Goal: Information Seeking & Learning: Check status

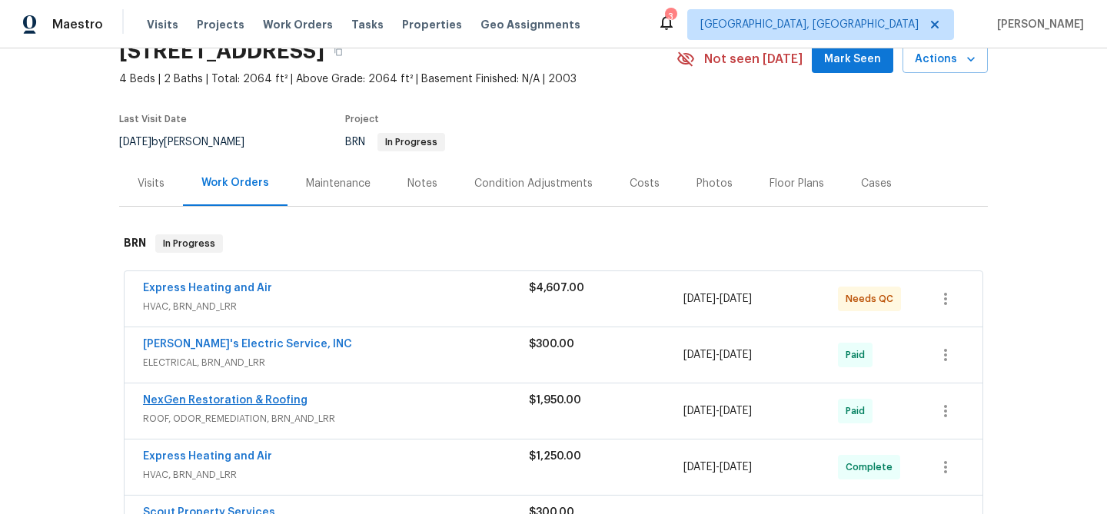
scroll to position [137, 0]
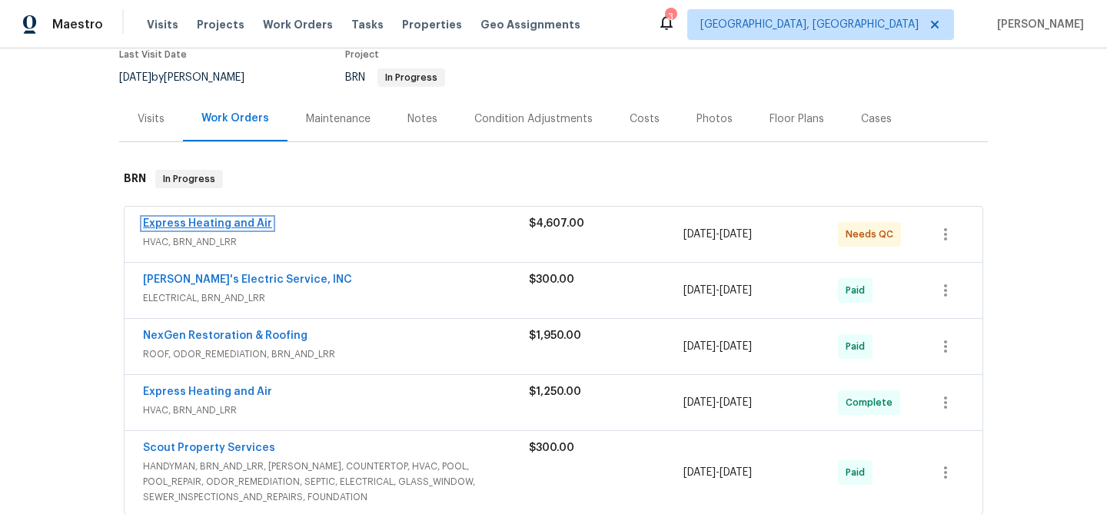
click at [197, 224] on link "Express Heating and Air" at bounding box center [207, 223] width 129 height 11
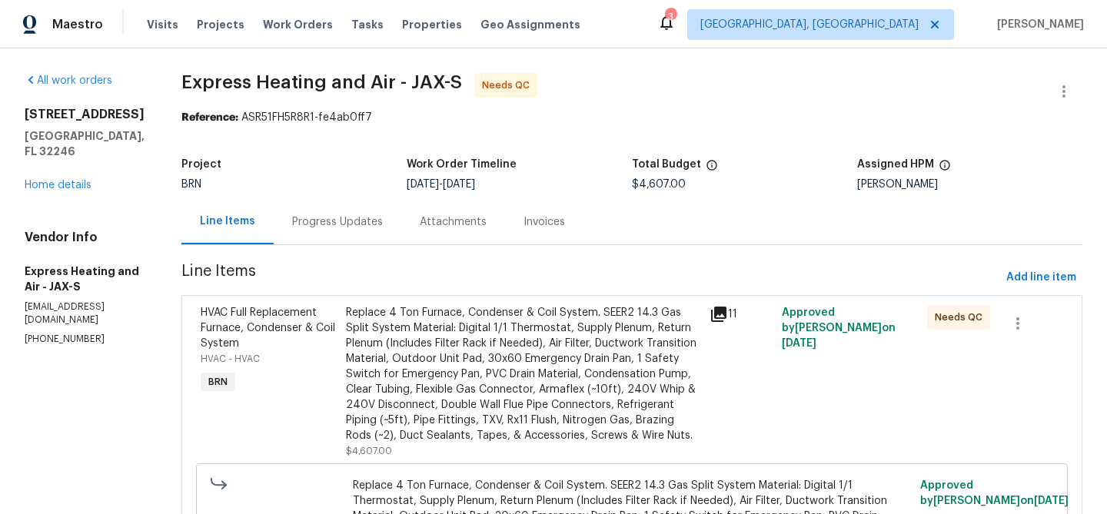
click at [344, 237] on div "Progress Updates" at bounding box center [338, 221] width 128 height 45
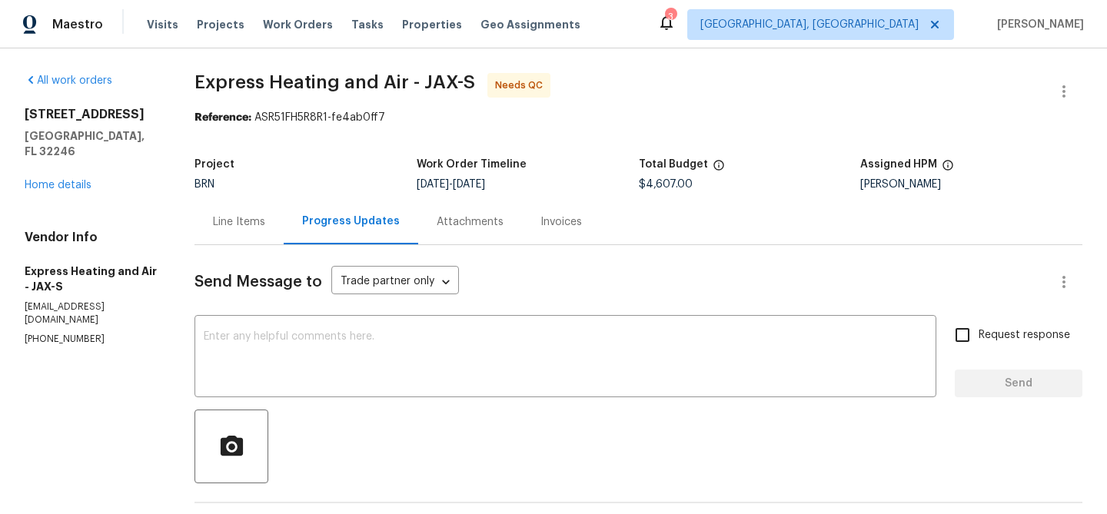
scroll to position [349, 0]
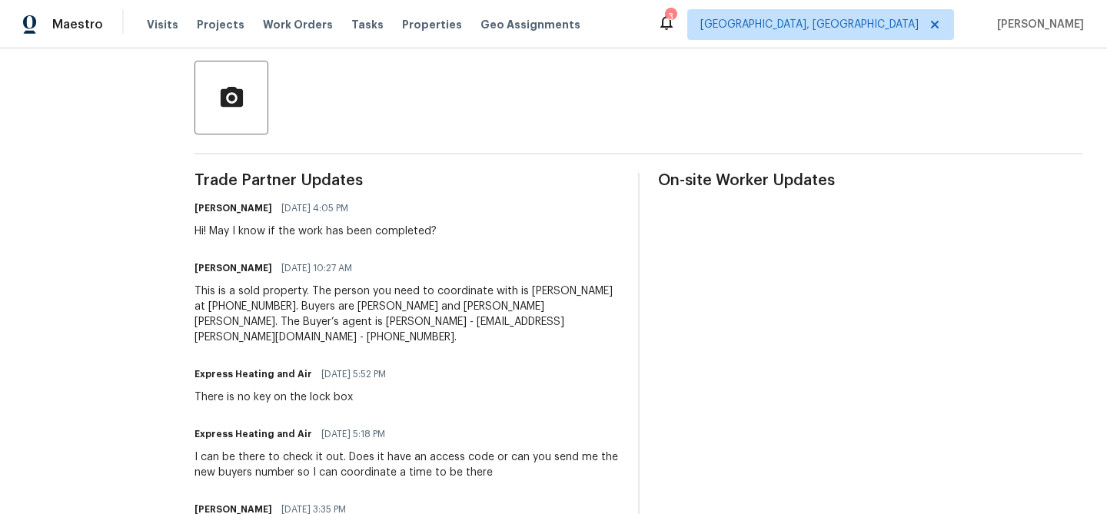
drag, startPoint x: 274, startPoint y: 268, endPoint x: 349, endPoint y: 277, distance: 75.8
click at [307, 268] on span "07/25/2025 10:27 AM" at bounding box center [316, 268] width 71 height 15
drag, startPoint x: 212, startPoint y: 233, endPoint x: 549, endPoint y: 233, distance: 336.6
click at [549, 233] on div "Ajay Godson 08/07/2025 4:05 PM Hi! May I know if the work has been completed?" at bounding box center [406, 217] width 424 height 41
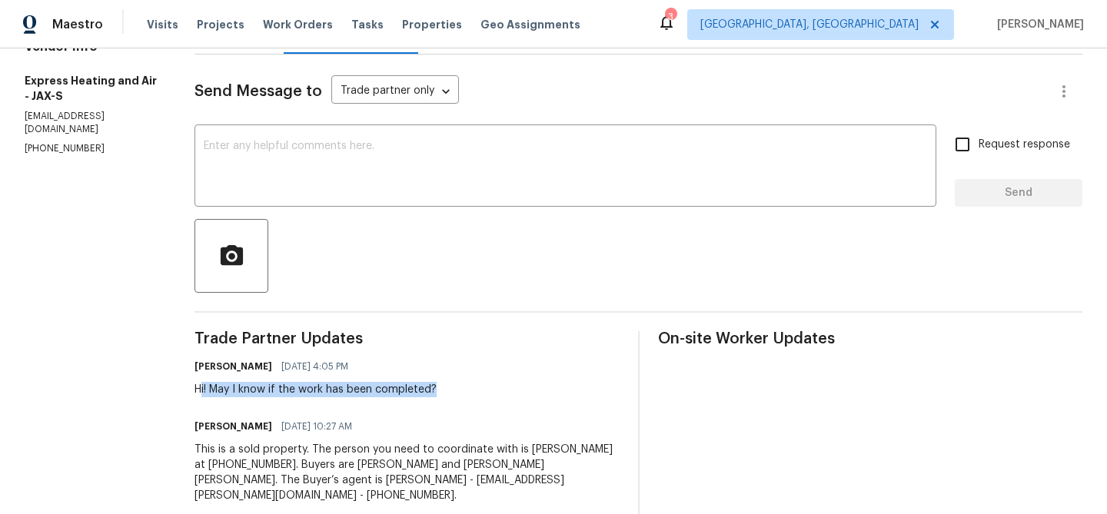
scroll to position [0, 0]
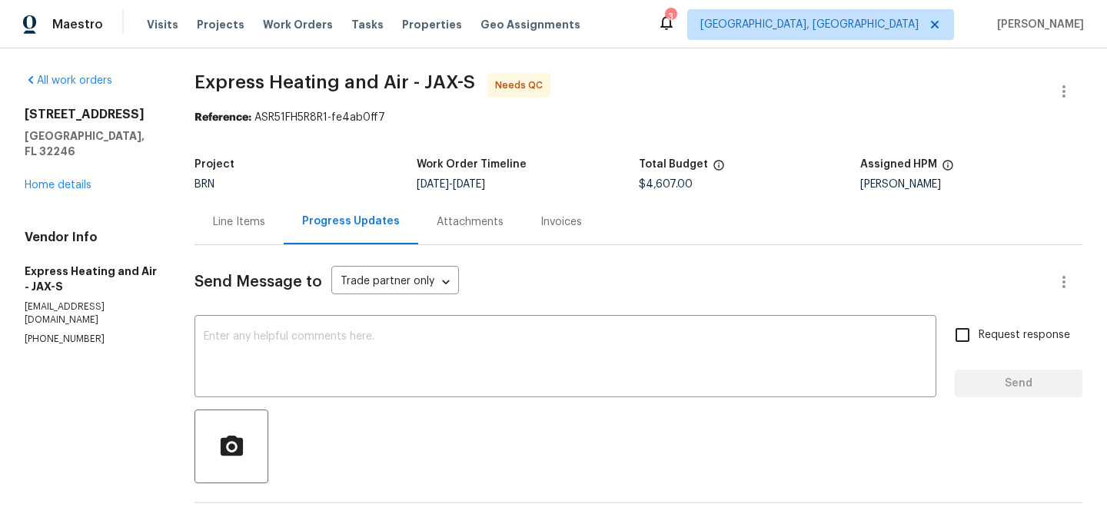
click at [247, 231] on div "Line Items" at bounding box center [238, 221] width 89 height 45
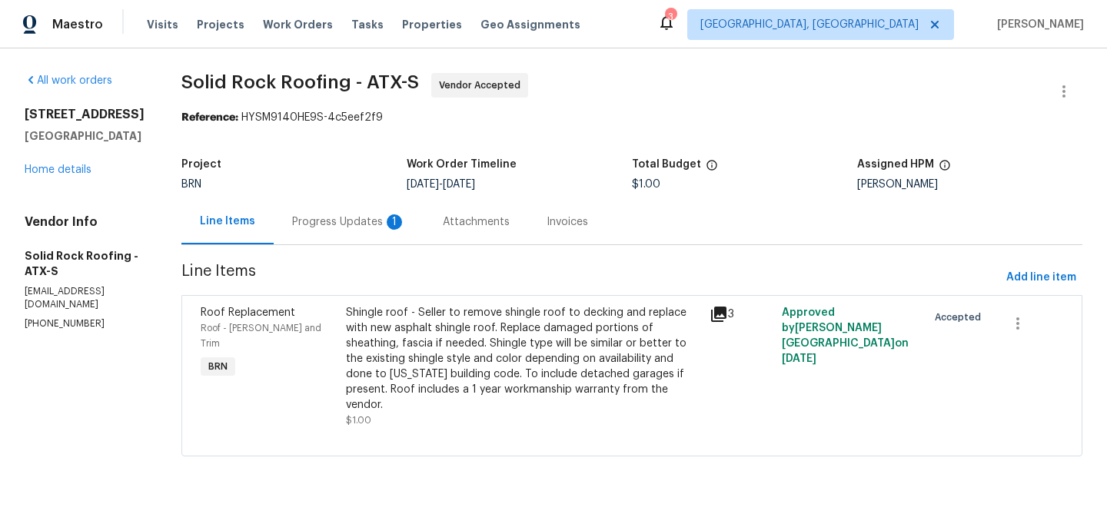
click at [316, 234] on div "Progress Updates 1" at bounding box center [349, 221] width 151 height 45
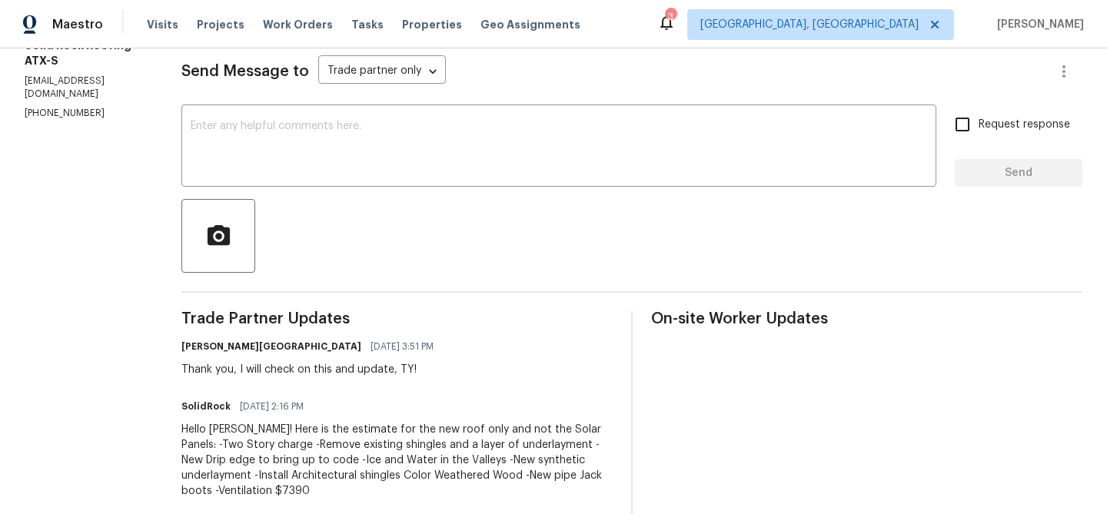
scroll to position [223, 0]
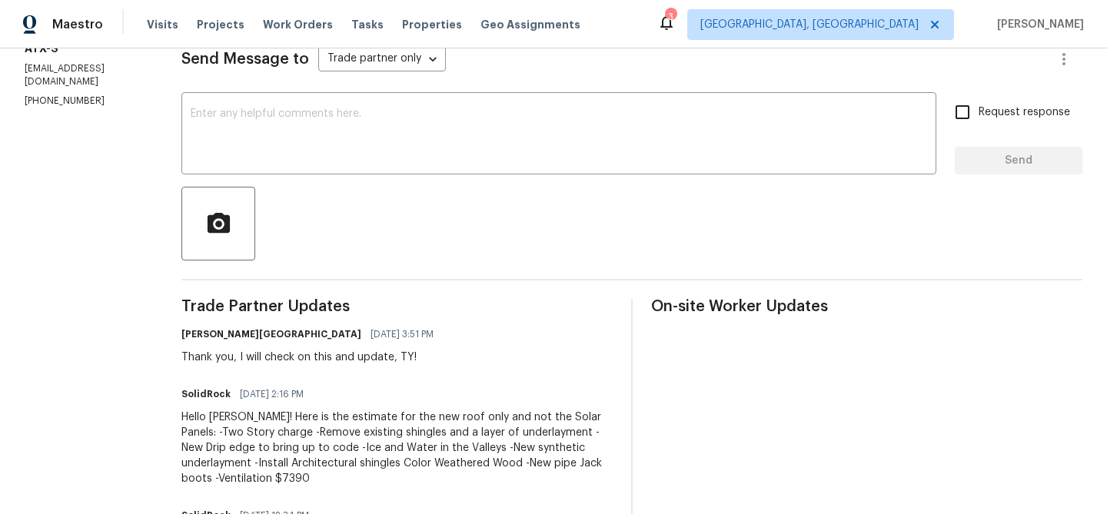
drag, startPoint x: 351, startPoint y: 336, endPoint x: 400, endPoint y: 336, distance: 48.4
click at [400, 336] on div "Isabel Sangeetha Ireland 08/13/2025 3:51 PM" at bounding box center [311, 335] width 261 height 22
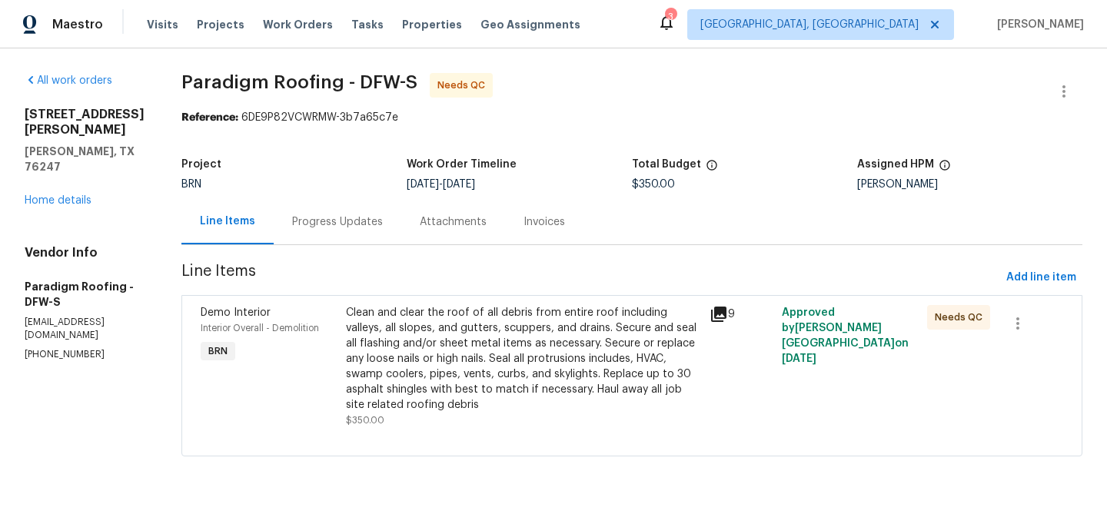
click at [381, 226] on div "Progress Updates" at bounding box center [337, 221] width 91 height 15
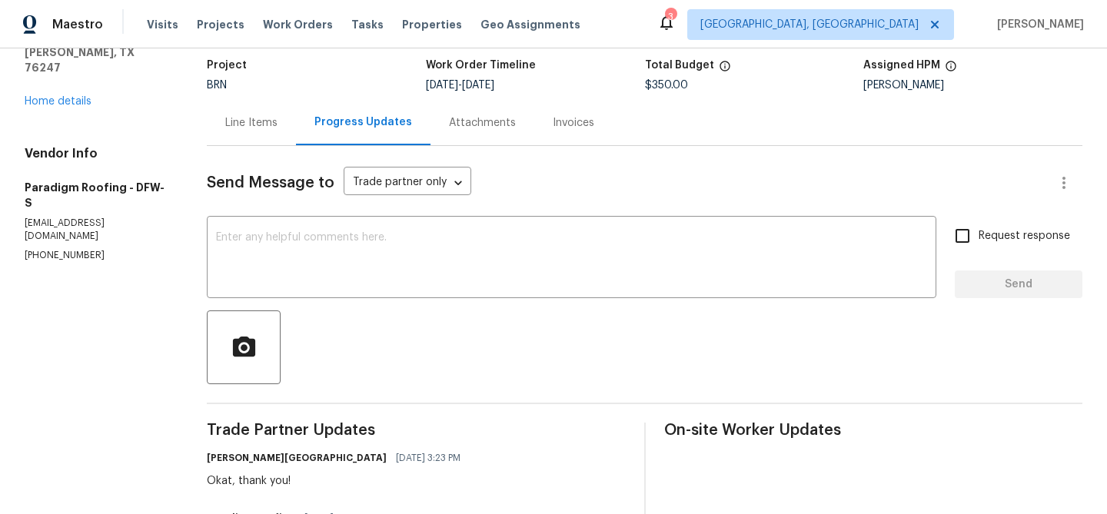
scroll to position [231, 0]
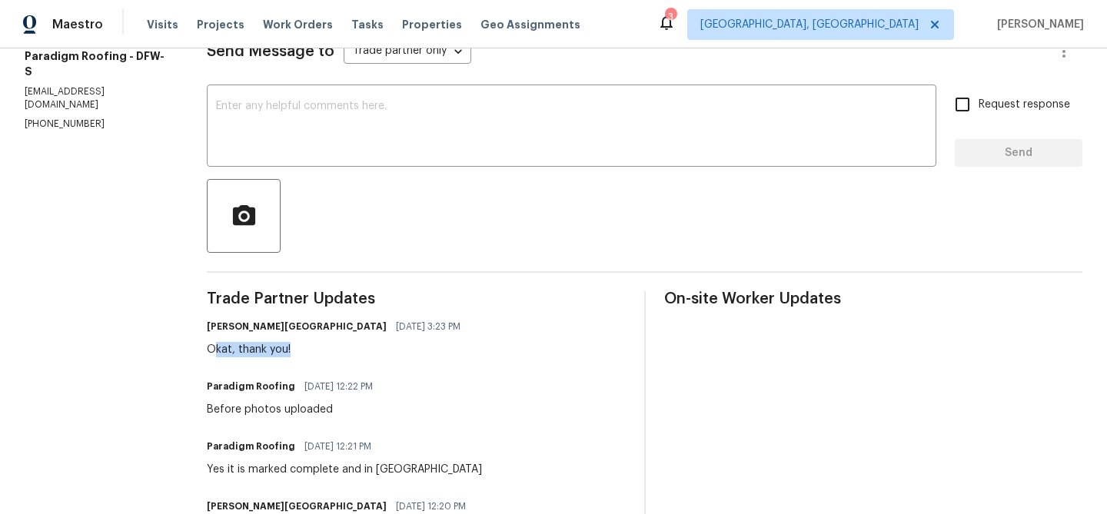
drag, startPoint x: 218, startPoint y: 353, endPoint x: 319, endPoint y: 353, distance: 100.7
click at [319, 353] on div "Okat, thank you!" at bounding box center [338, 349] width 263 height 15
drag, startPoint x: 392, startPoint y: 324, endPoint x: 451, endPoint y: 324, distance: 59.2
click at [451, 324] on div "Isabel Sangeetha Ireland 08/13/2025 3:23 PM Okat, thank you!" at bounding box center [416, 336] width 418 height 41
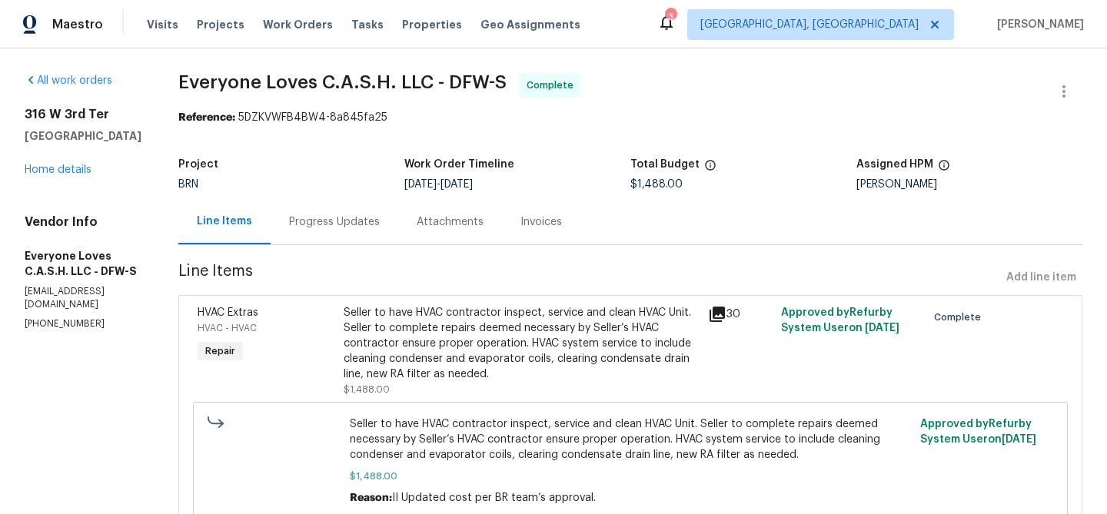
click at [341, 221] on div "Progress Updates" at bounding box center [334, 221] width 91 height 15
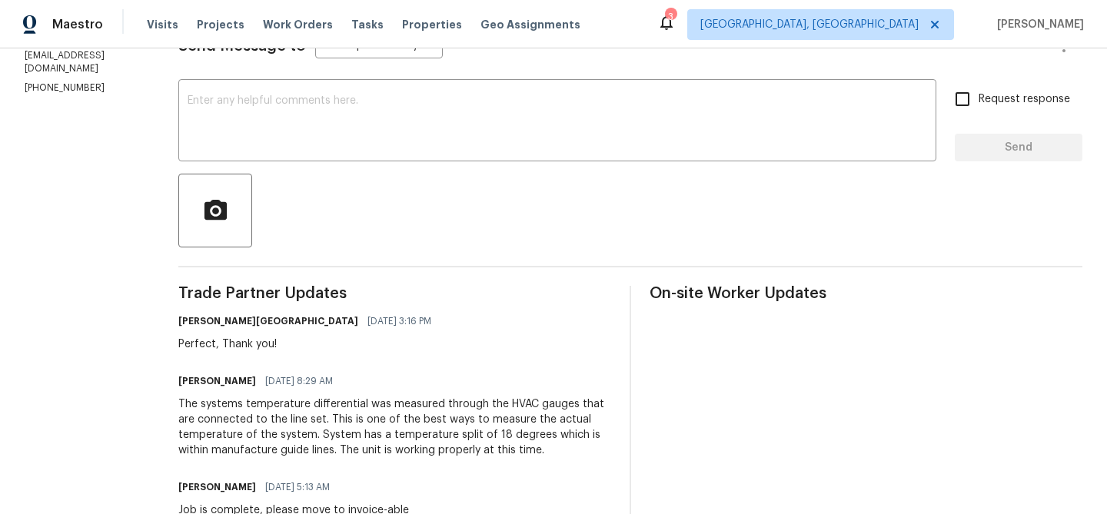
scroll to position [263, 0]
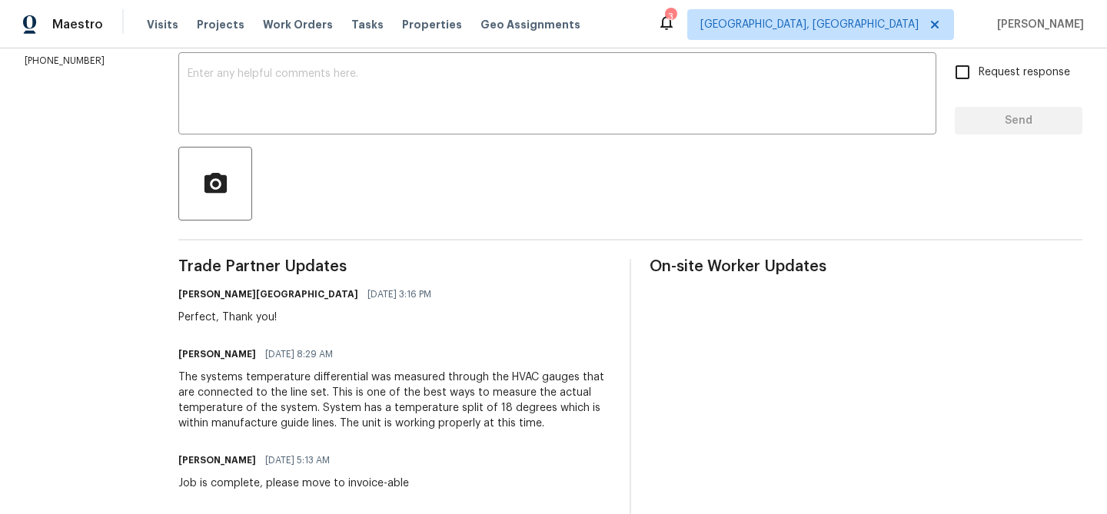
drag, startPoint x: 347, startPoint y: 294, endPoint x: 440, endPoint y: 294, distance: 93.0
click at [440, 294] on div "Isabel Sangeetha Ireland 08/13/2025 3:16 PM Perfect, Thank you!" at bounding box center [394, 304] width 433 height 41
drag, startPoint x: 305, startPoint y: 350, endPoint x: 424, endPoint y: 367, distance: 120.4
click at [360, 350] on div "Tim Roach 08/13/2025 8:29 AM" at bounding box center [394, 355] width 433 height 22
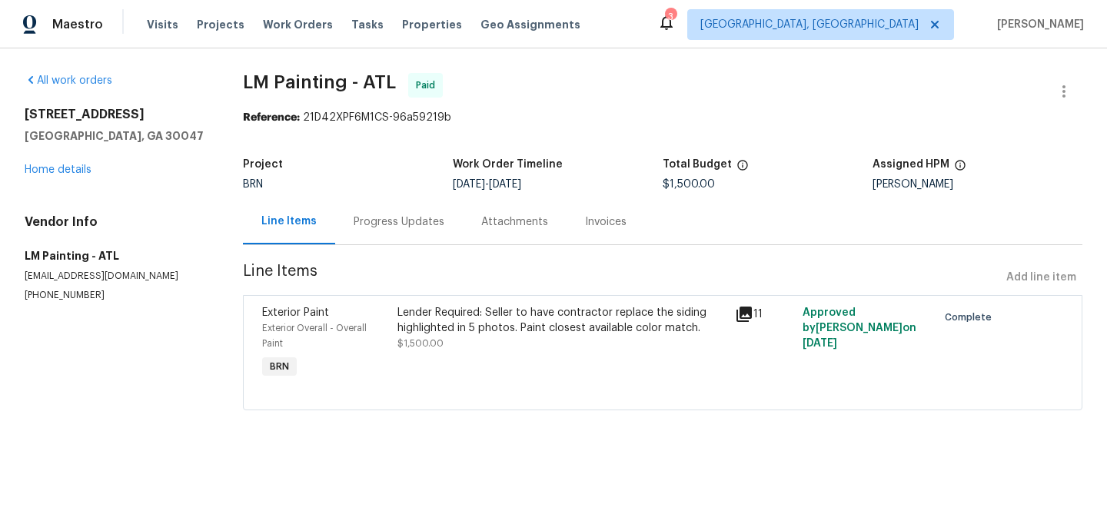
click at [377, 224] on div "Progress Updates" at bounding box center [398, 221] width 91 height 15
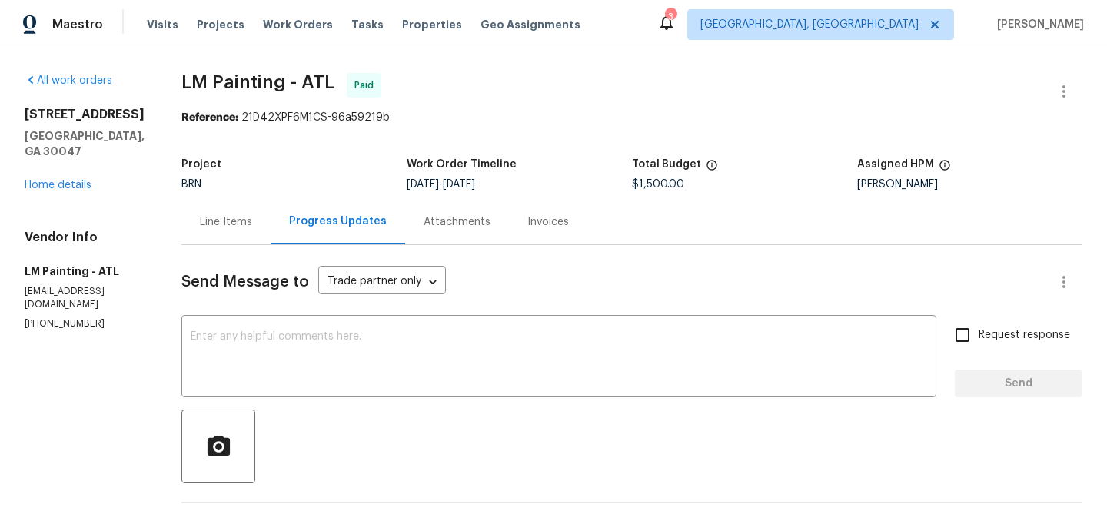
click at [109, 112] on h2 "[STREET_ADDRESS]" at bounding box center [85, 114] width 120 height 15
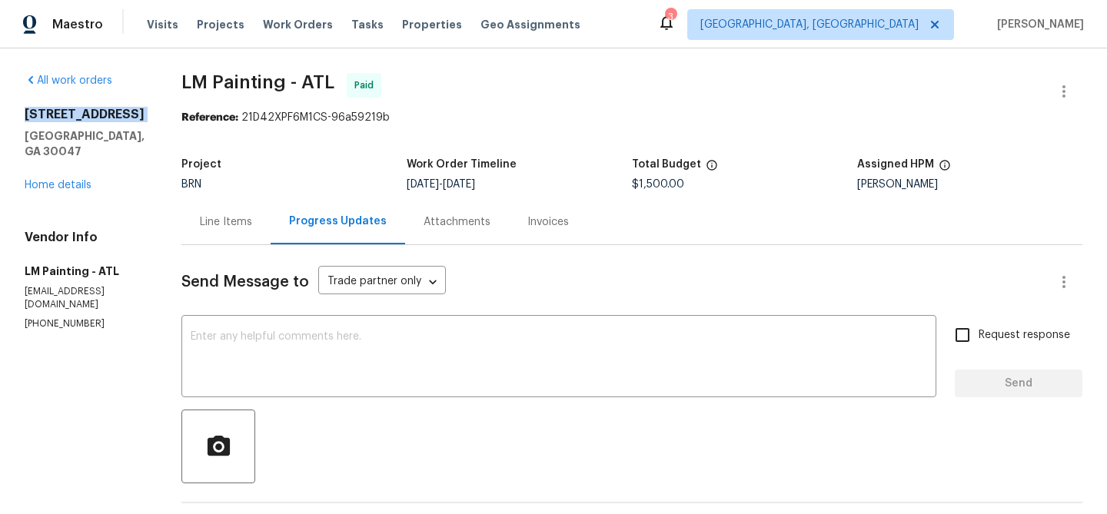
copy h2 "[STREET_ADDRESS]"
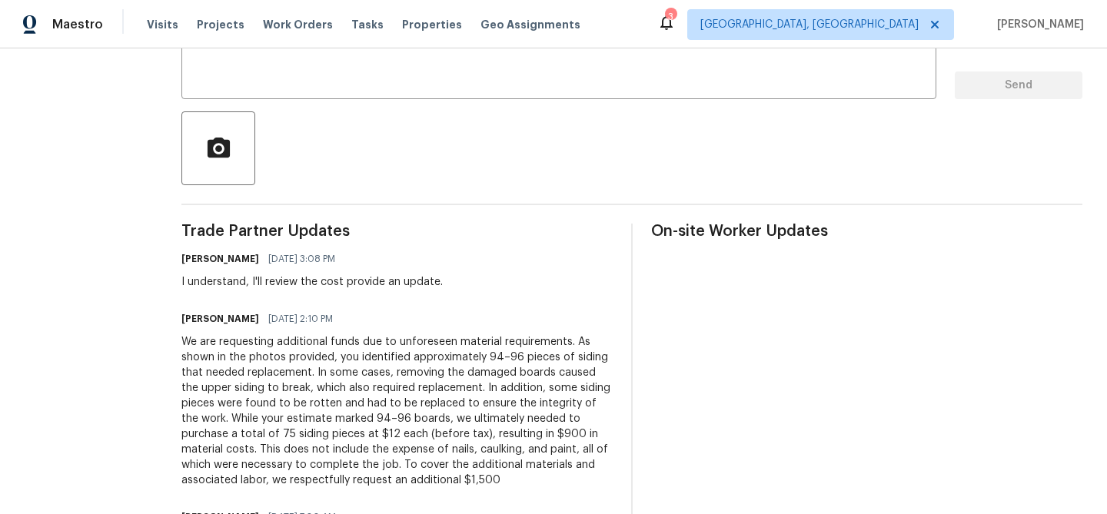
scroll to position [259, 0]
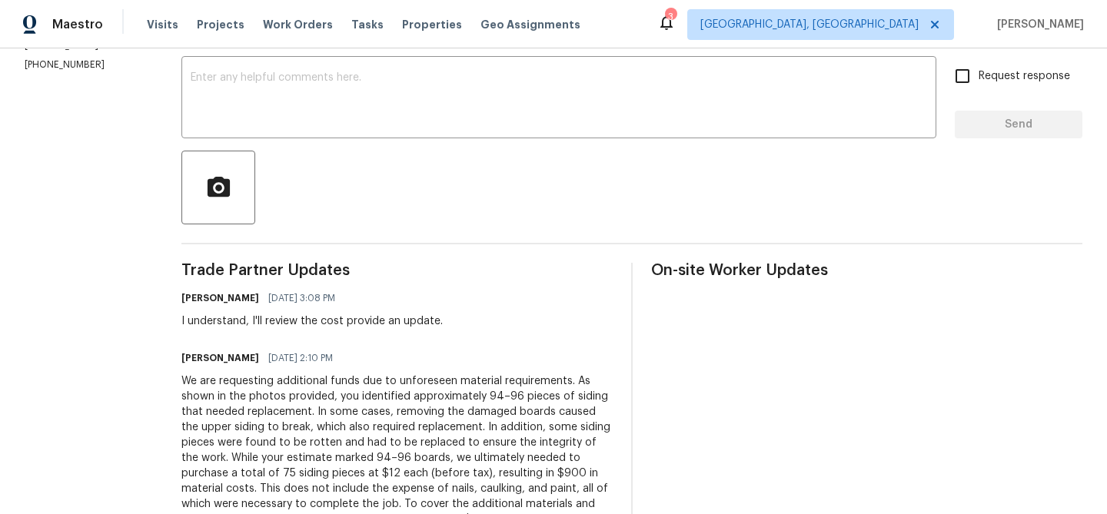
drag, startPoint x: 233, startPoint y: 321, endPoint x: 599, endPoint y: 304, distance: 367.0
click at [599, 304] on div "[PERSON_NAME] [DATE] 3:08 PM I understand, I'll review the cost provide an upda…" at bounding box center [396, 307] width 431 height 41
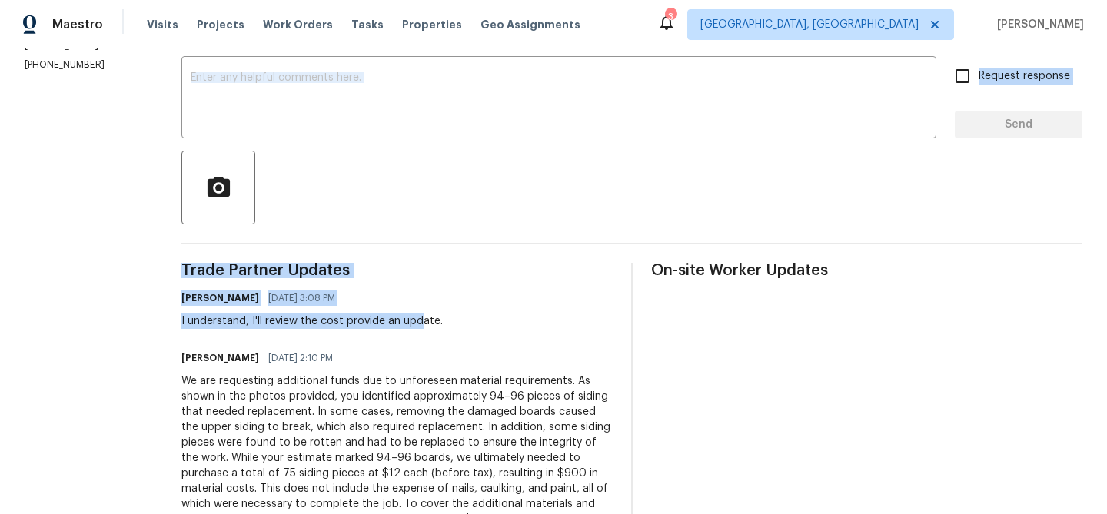
drag, startPoint x: 469, startPoint y: 317, endPoint x: 145, endPoint y: 312, distance: 323.6
click at [144, 313] on div "All work orders [STREET_ADDRESS] Home details Vendor Info LM Painting - ATL [EM…" at bounding box center [553, 390] width 1107 height 1203
click at [290, 314] on div "I understand, I'll review the cost provide an update." at bounding box center [311, 321] width 261 height 15
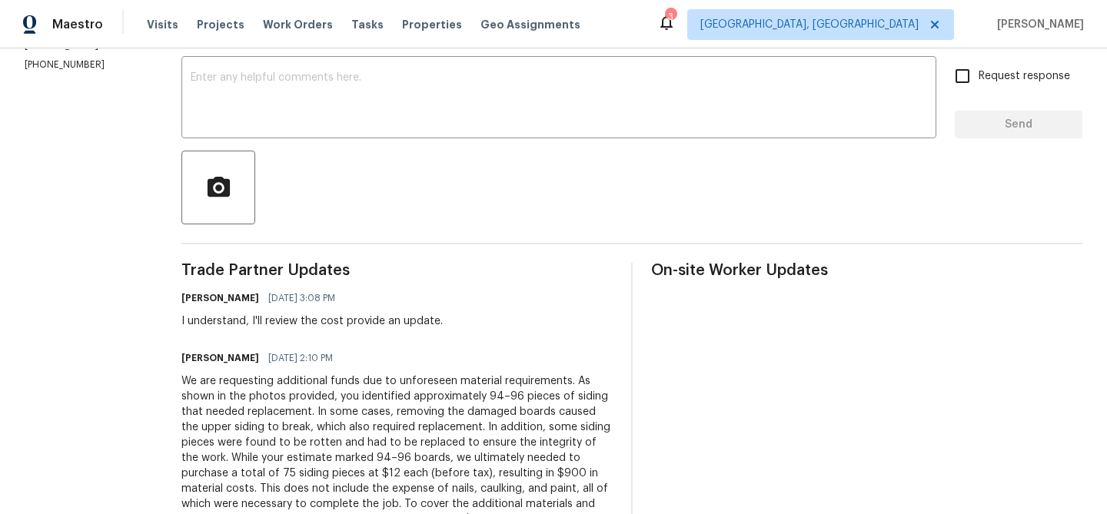
click at [290, 314] on div "I understand, I'll review the cost provide an update." at bounding box center [311, 321] width 261 height 15
